Goal: Transaction & Acquisition: Download file/media

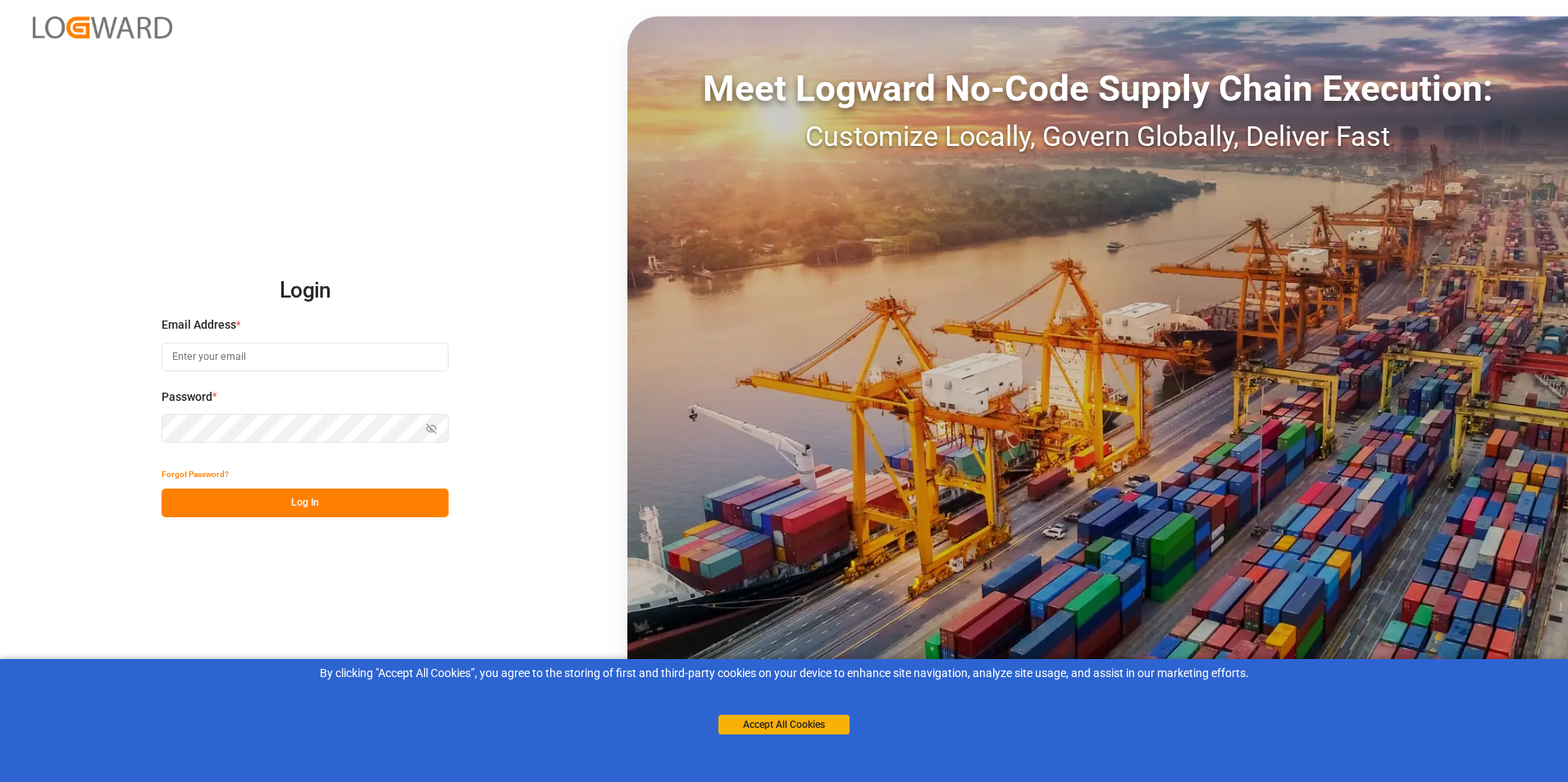
type input "[PERSON_NAME][EMAIL_ADDRESS][DOMAIN_NAME]"
click at [290, 499] on button "Log In" at bounding box center [305, 502] width 287 height 29
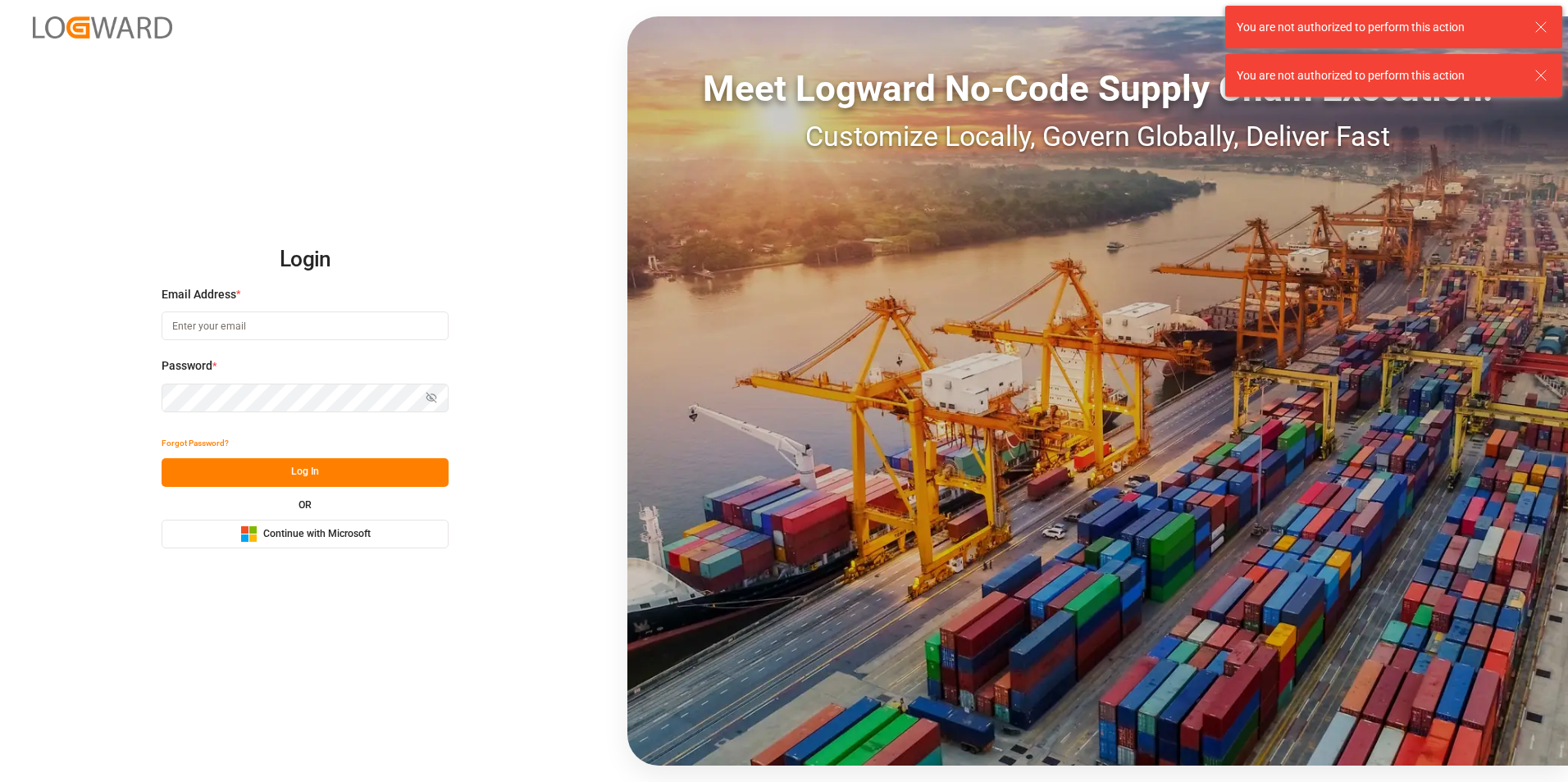
type input "[PERSON_NAME][EMAIL_ADDRESS][DOMAIN_NAME]"
click at [303, 470] on button "Log In" at bounding box center [305, 472] width 287 height 29
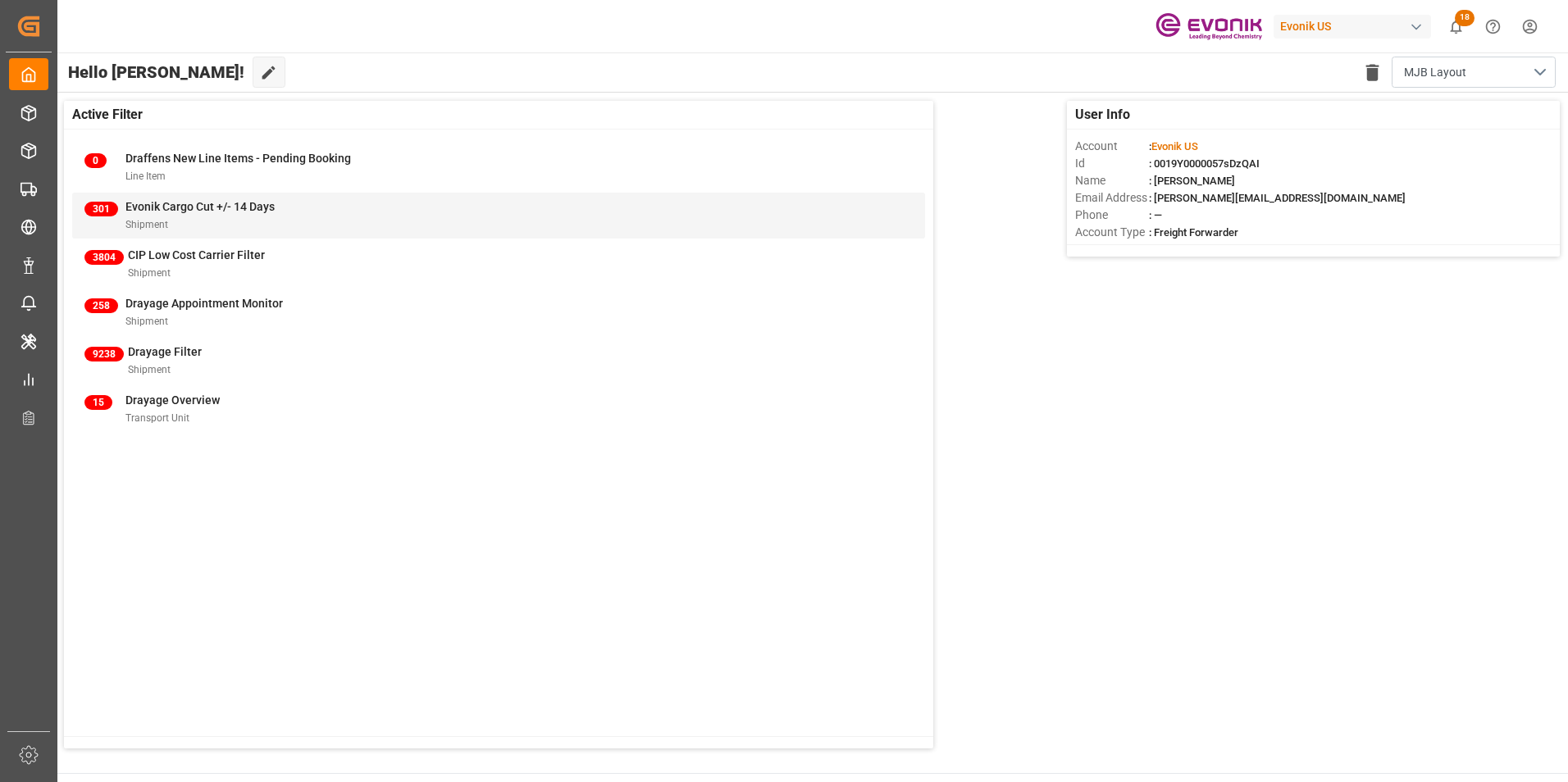
click at [166, 203] on span "Evonik Cargo Cut +/- 14 Days" at bounding box center [200, 206] width 150 height 13
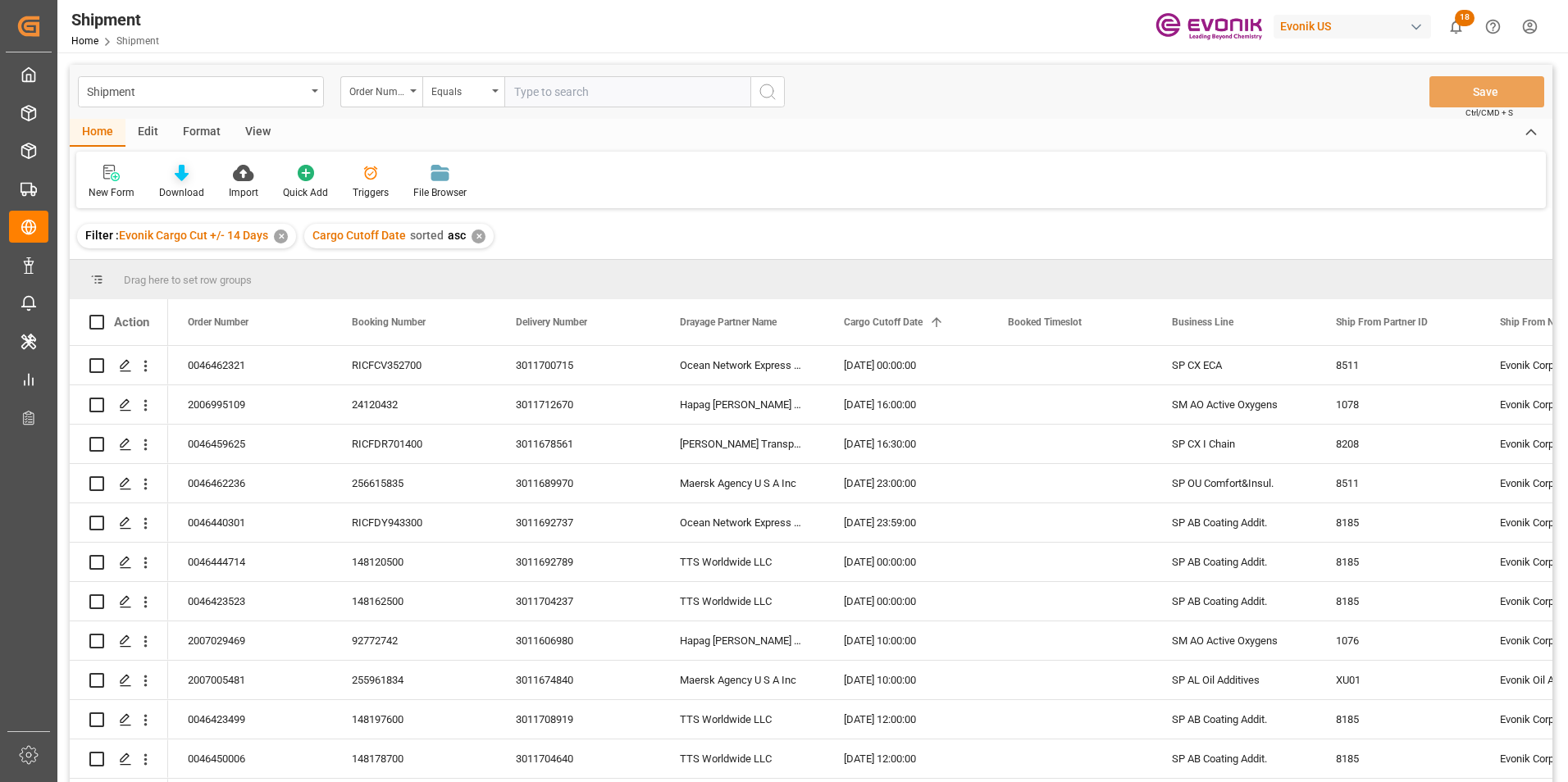
click at [176, 170] on icon at bounding box center [182, 173] width 14 height 16
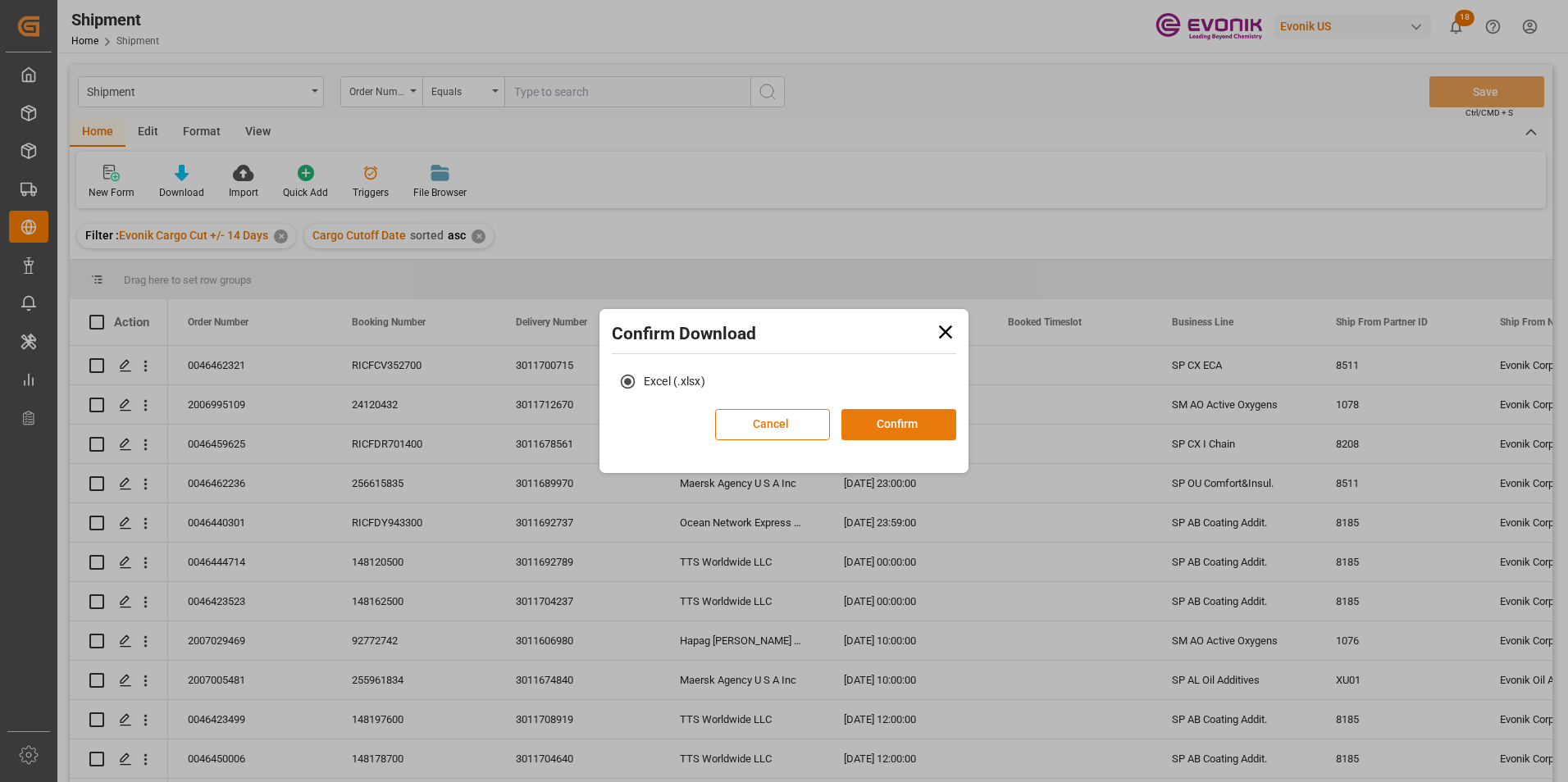
click at [879, 412] on button "Confirm" at bounding box center [898, 424] width 115 height 31
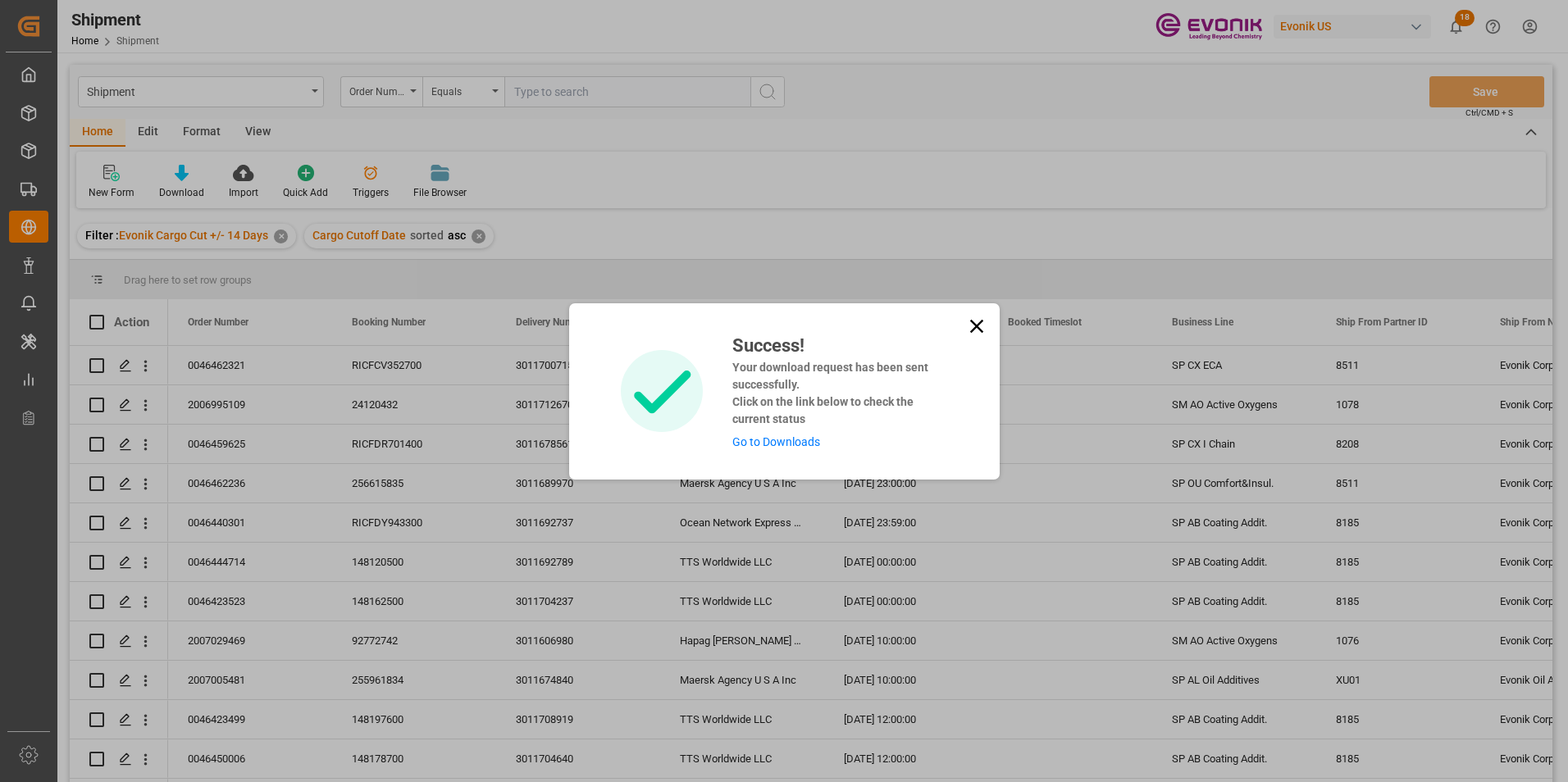
click at [780, 439] on link "Go to Downloads" at bounding box center [776, 442] width 88 height 13
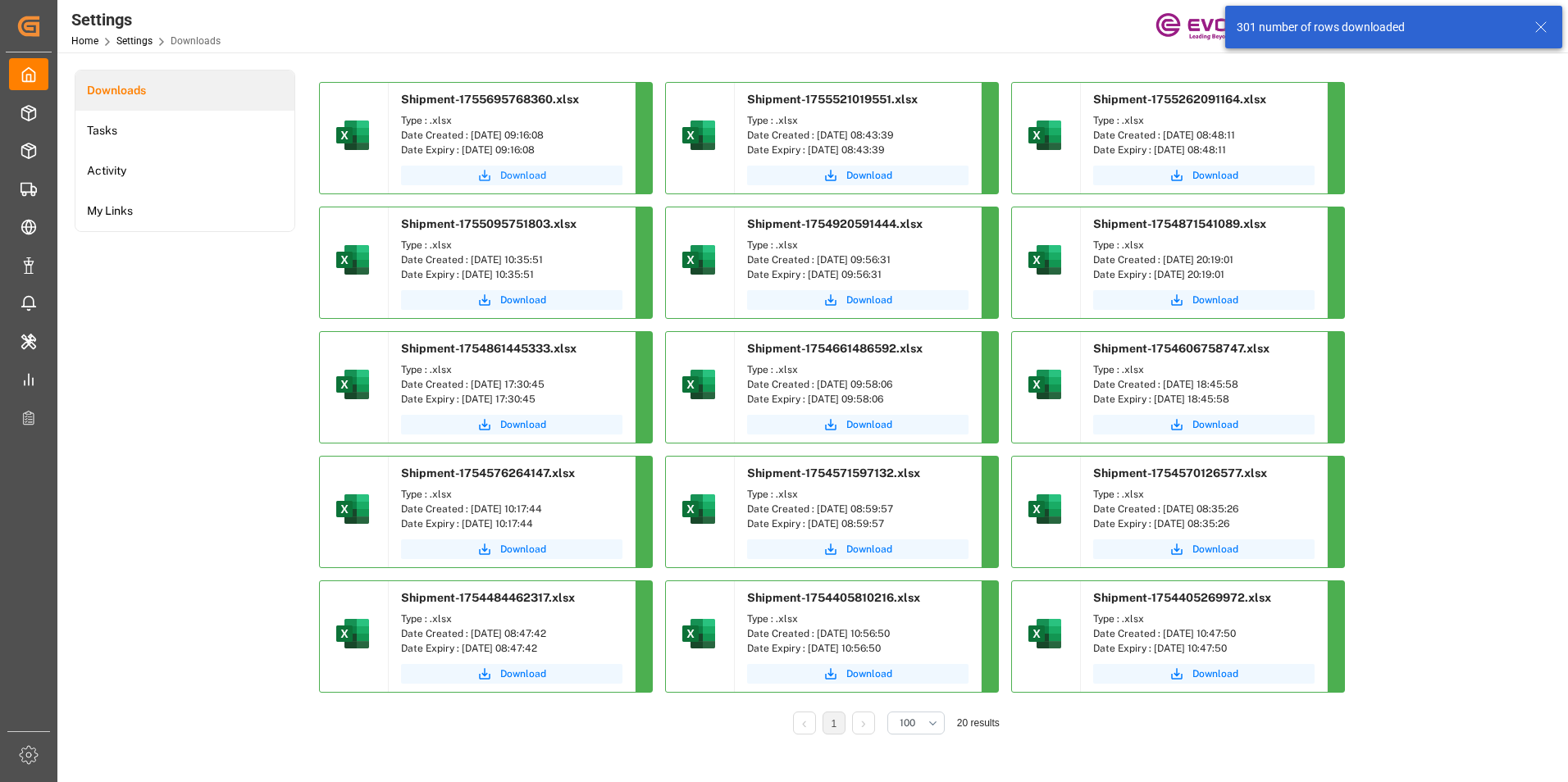
click at [521, 173] on span "Download" at bounding box center [523, 175] width 46 height 15
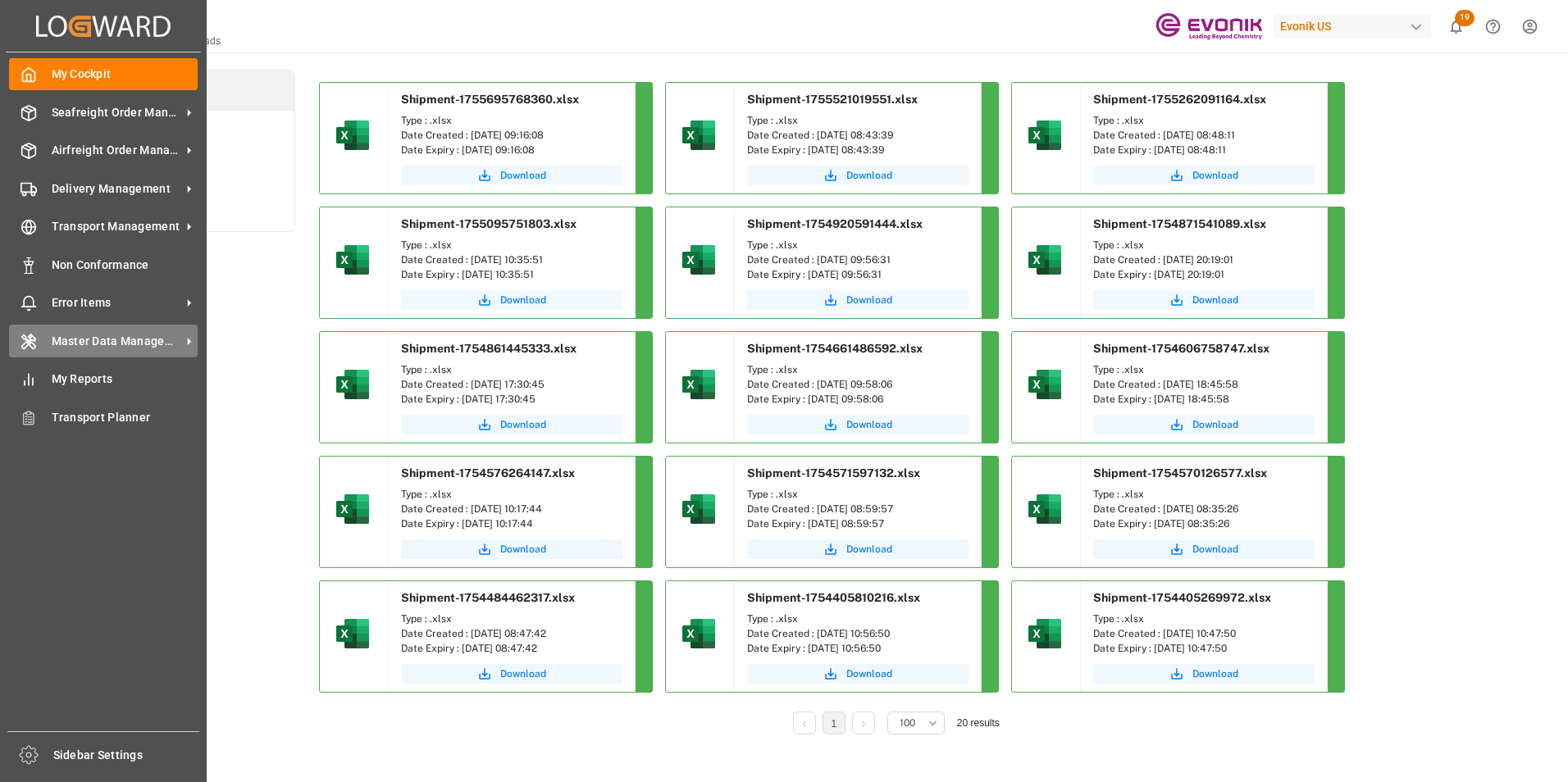
click at [92, 343] on span "Master Data Management" at bounding box center [117, 341] width 130 height 17
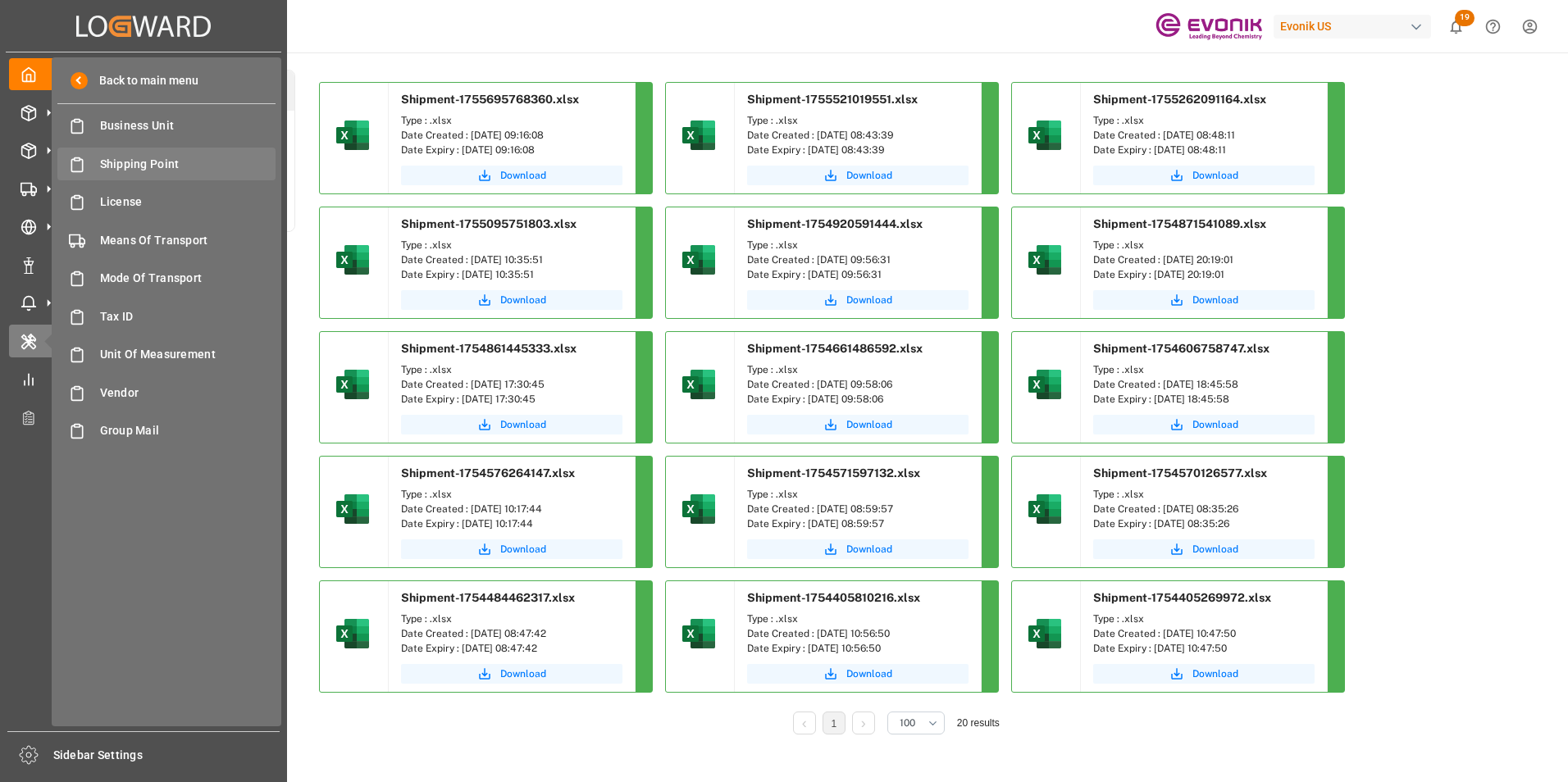
click at [130, 165] on span "Shipping Point" at bounding box center [188, 164] width 176 height 17
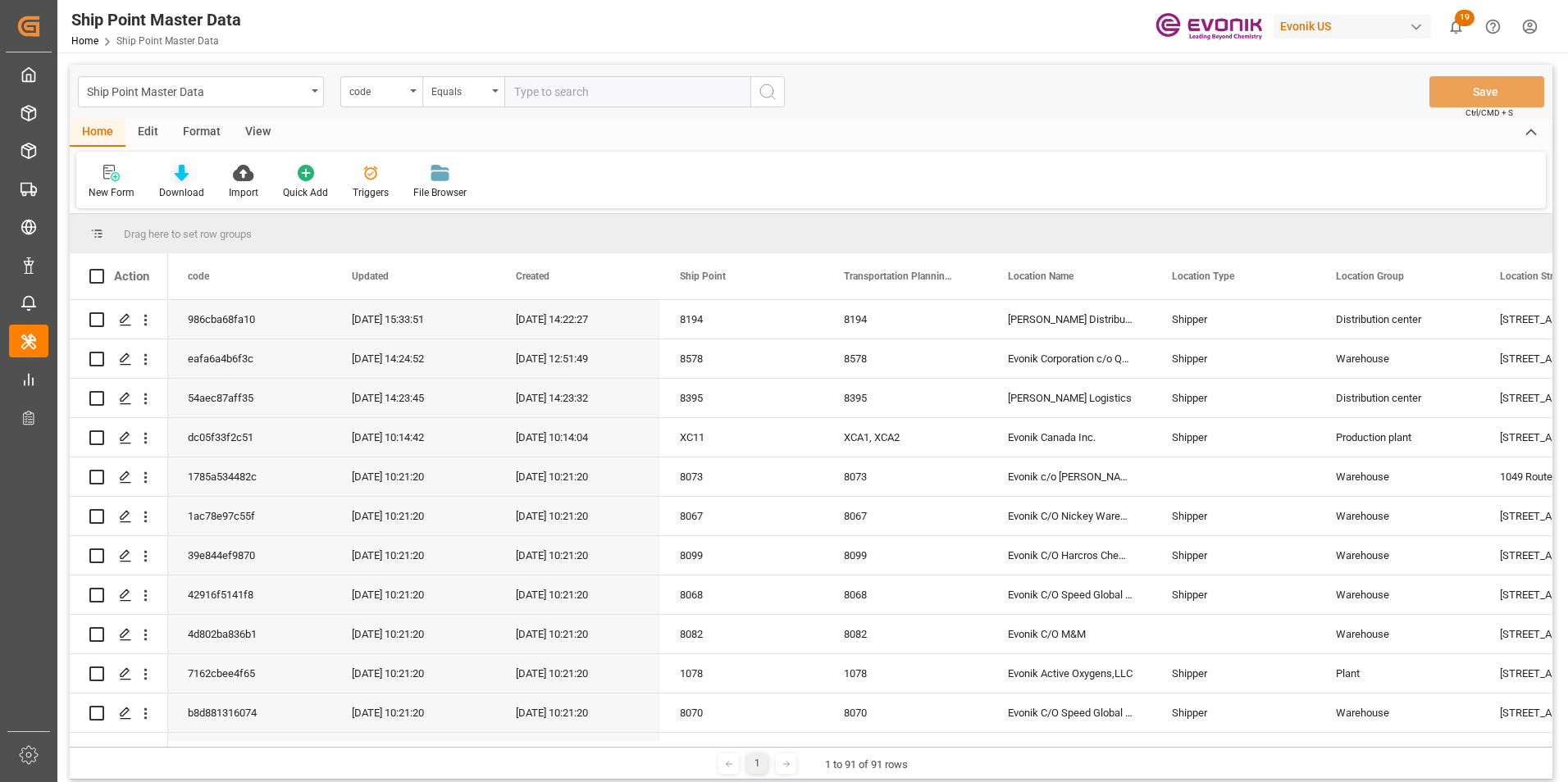
click at [182, 168] on icon at bounding box center [182, 173] width 14 height 16
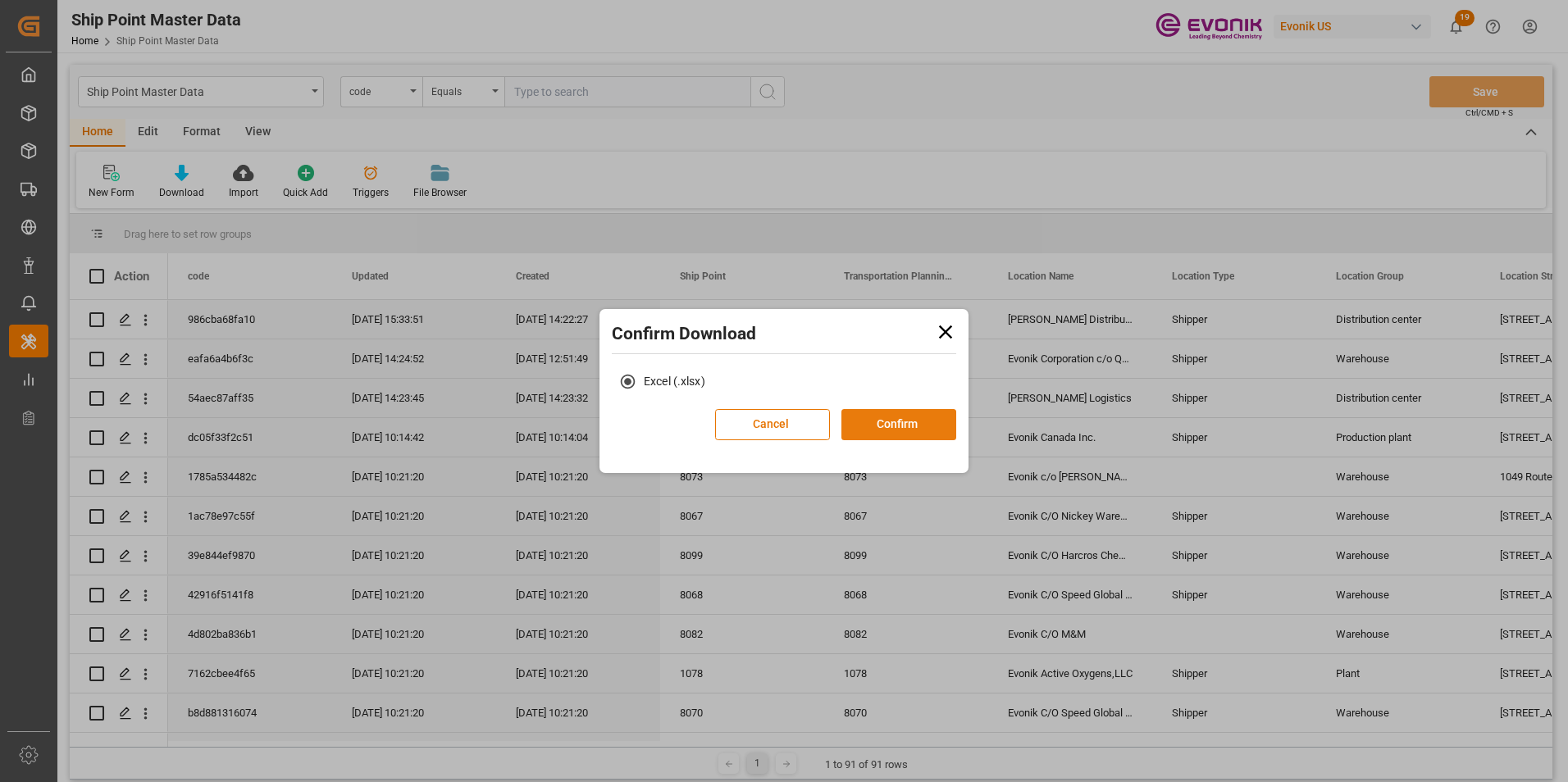
click at [916, 423] on button "Confirm" at bounding box center [898, 424] width 115 height 31
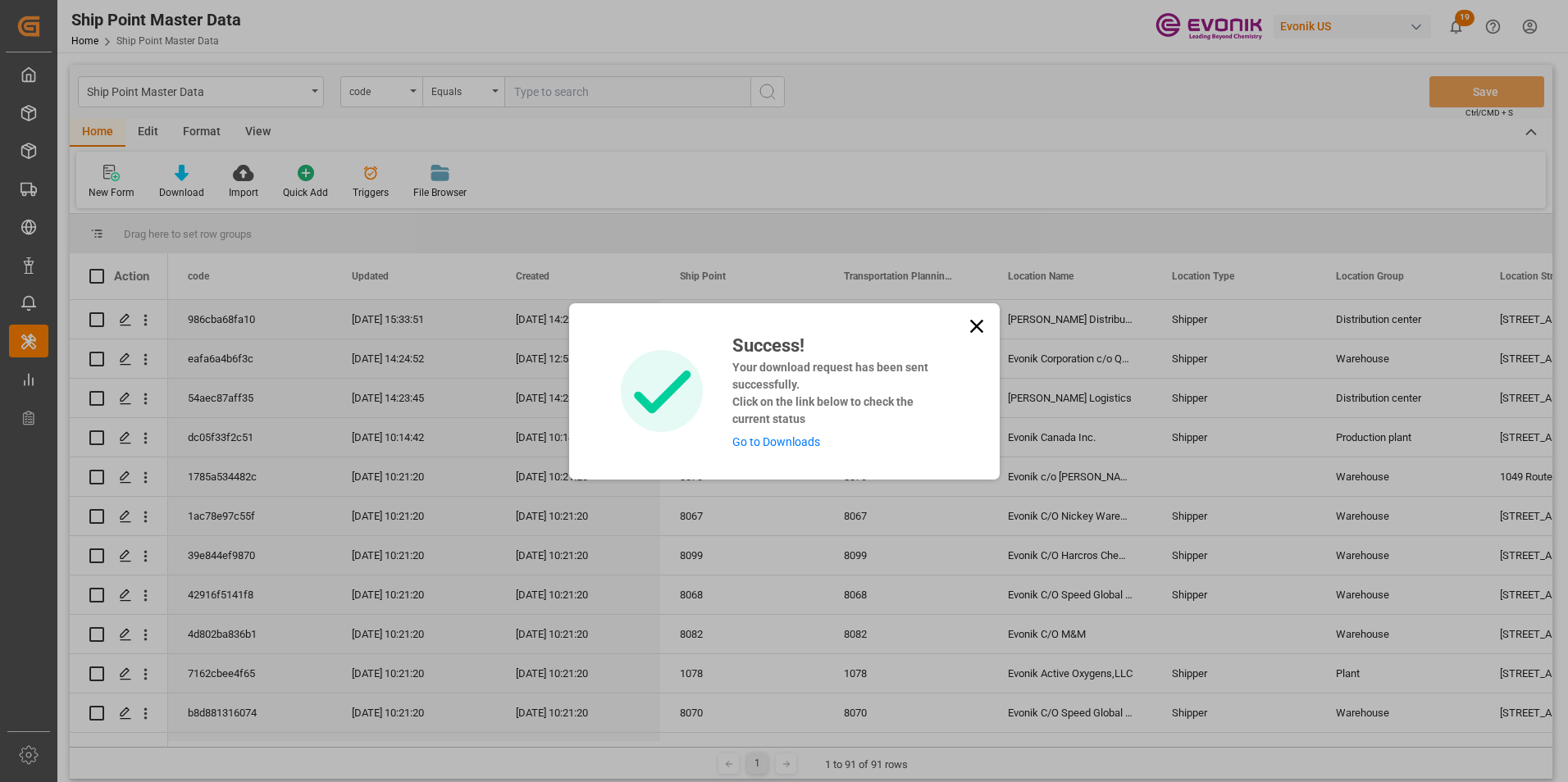
click at [774, 442] on link "Go to Downloads" at bounding box center [776, 442] width 88 height 13
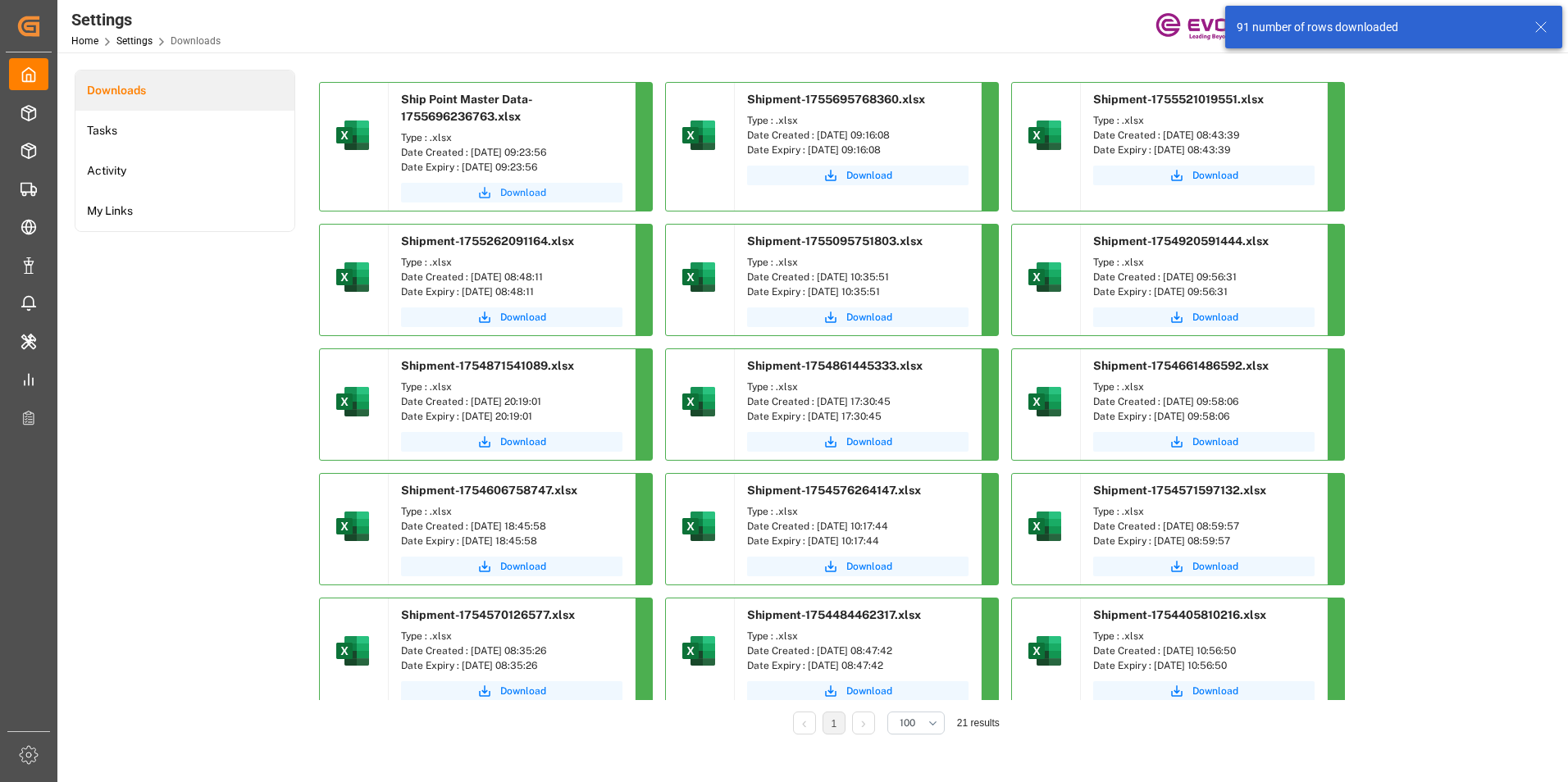
click at [519, 189] on span "Download" at bounding box center [523, 192] width 46 height 15
